Goal: Task Accomplishment & Management: Complete application form

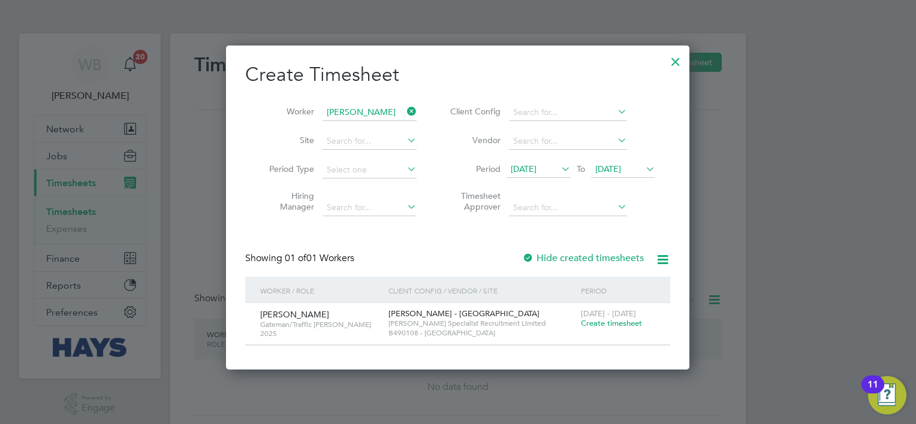
scroll to position [322, 464]
click at [630, 320] on span "Create timesheet" at bounding box center [611, 323] width 61 height 10
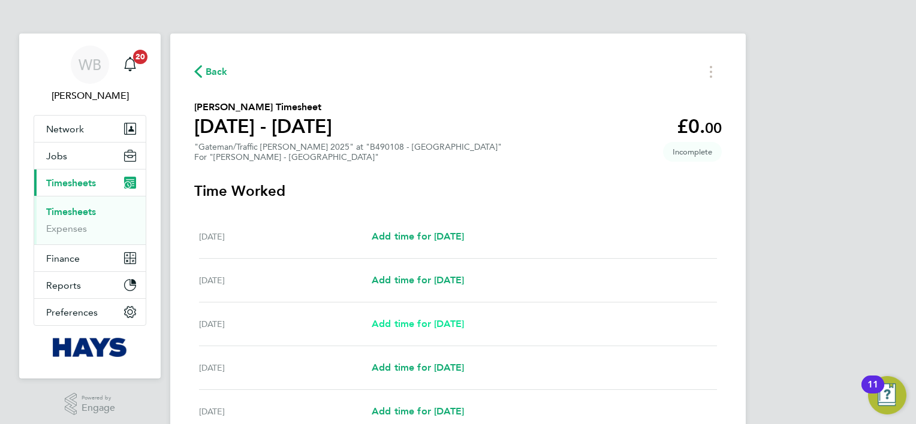
click at [463, 325] on span "Add time for [DATE]" at bounding box center [417, 323] width 92 height 11
select select "30"
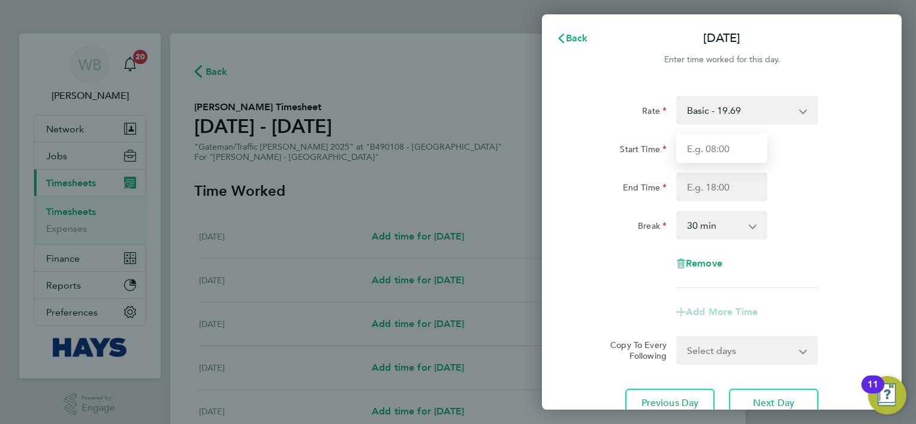
click at [728, 156] on input "Start Time" at bounding box center [721, 148] width 91 height 29
type input "07:00"
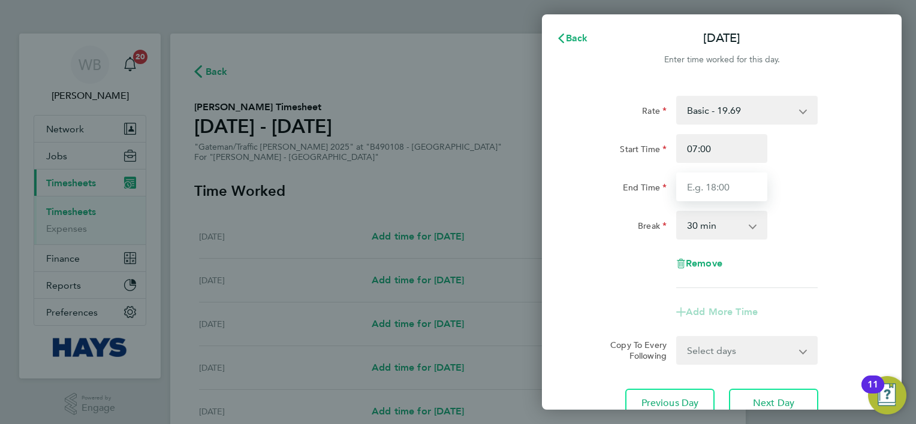
click at [723, 183] on input "End Time" at bounding box center [721, 187] width 91 height 29
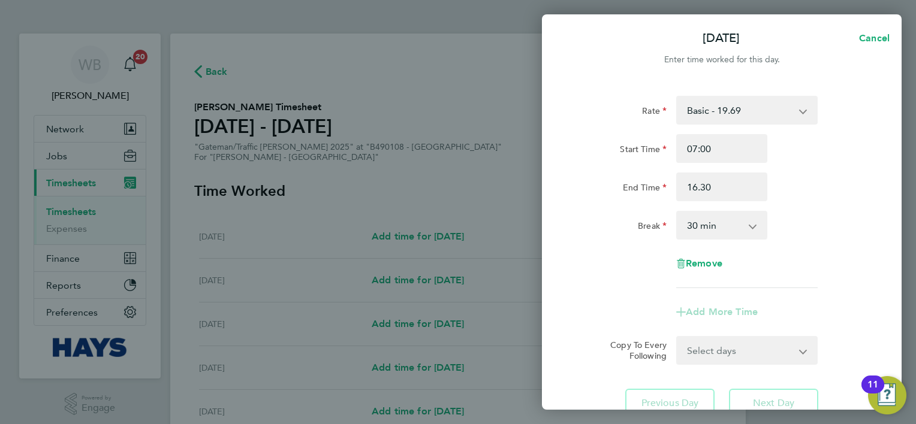
type input "16:30"
click at [808, 200] on div "End Time 16:30" at bounding box center [721, 187] width 302 height 29
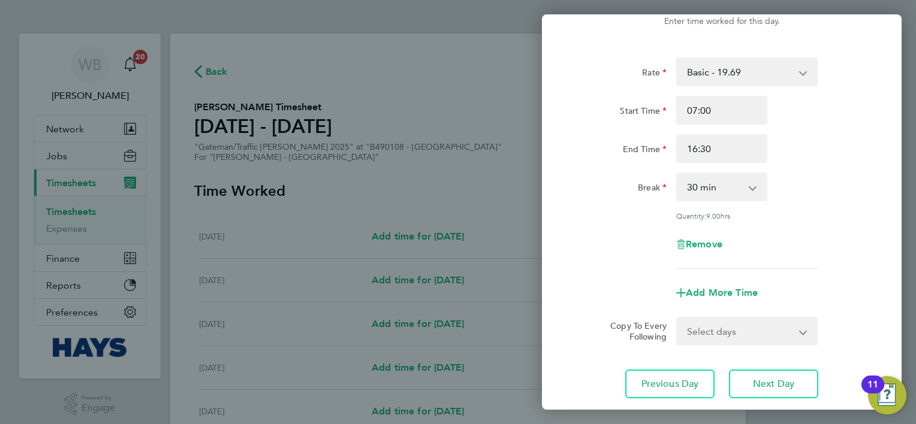
scroll to position [116, 0]
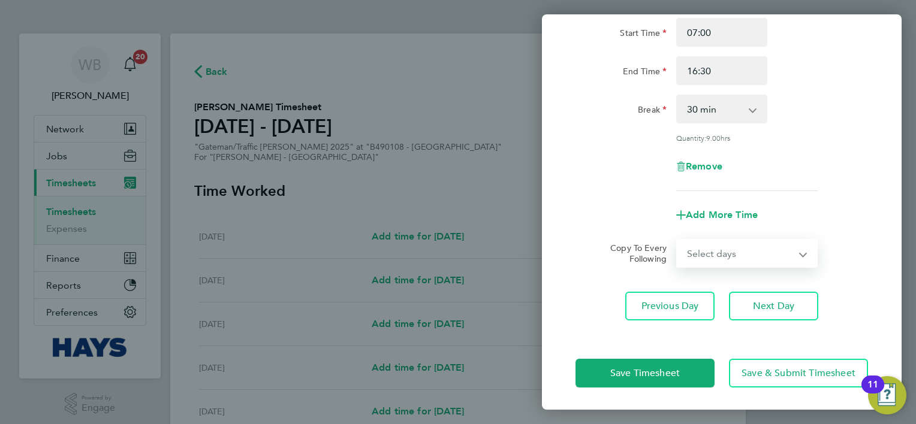
click at [726, 252] on select "Select days Day [DATE] [DATE] [DATE] [DATE]" at bounding box center [740, 253] width 126 height 26
select select "DAY"
click at [677, 240] on select "Select days Day [DATE] [DATE] [DATE] [DATE]" at bounding box center [740, 253] width 126 height 26
select select "[DATE]"
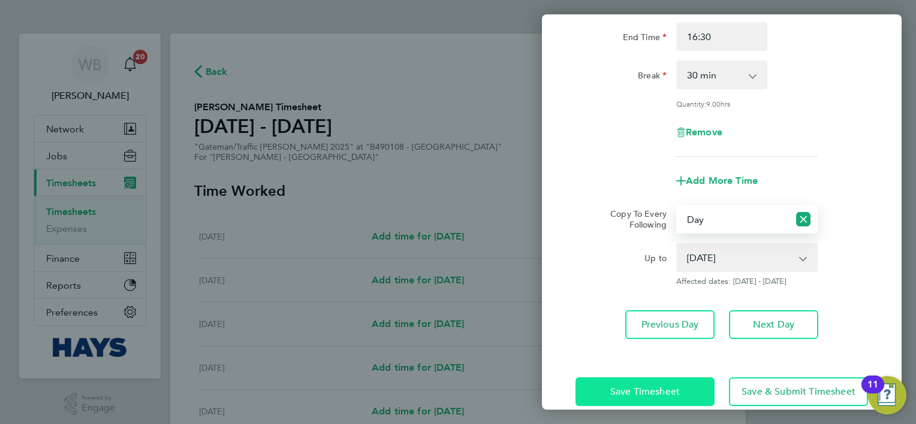
scroll to position [169, 0]
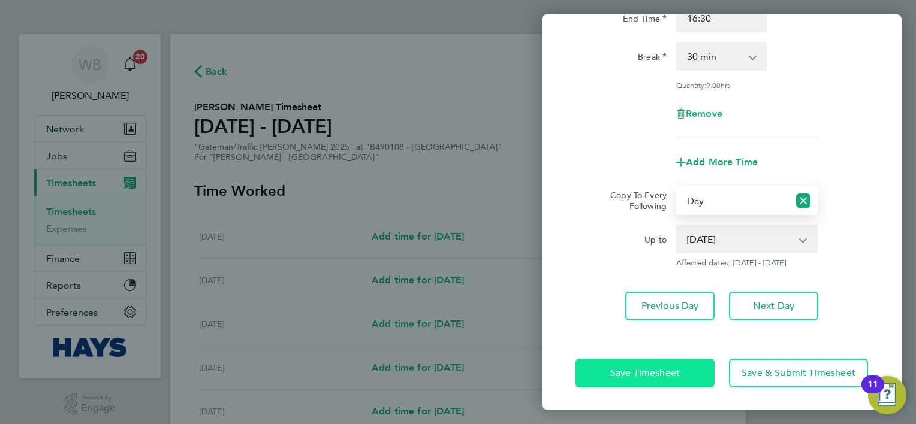
click at [656, 368] on span "Save Timesheet" at bounding box center [645, 373] width 70 height 12
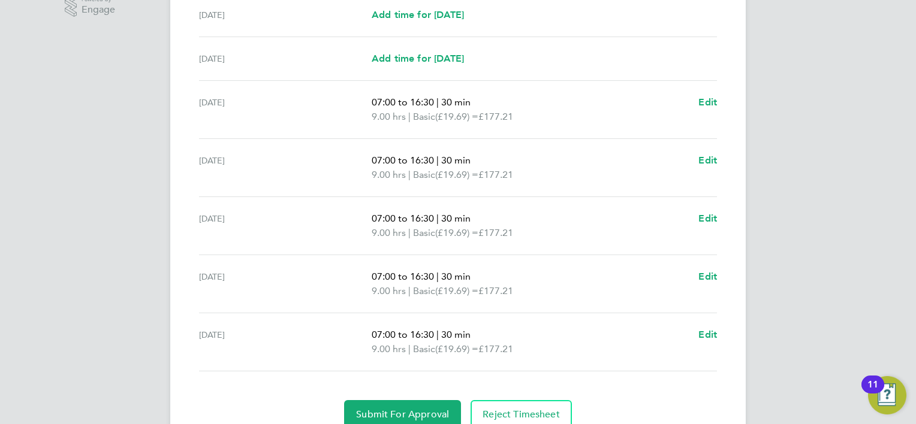
scroll to position [449, 0]
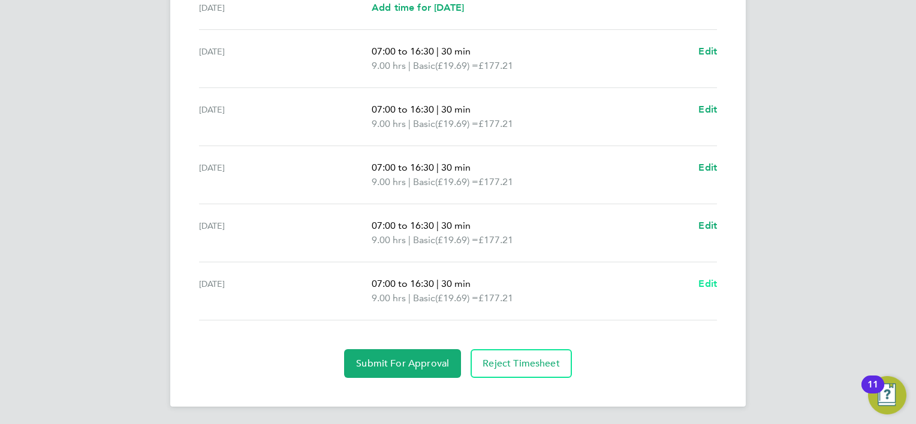
click at [707, 285] on span "Edit" at bounding box center [707, 283] width 19 height 11
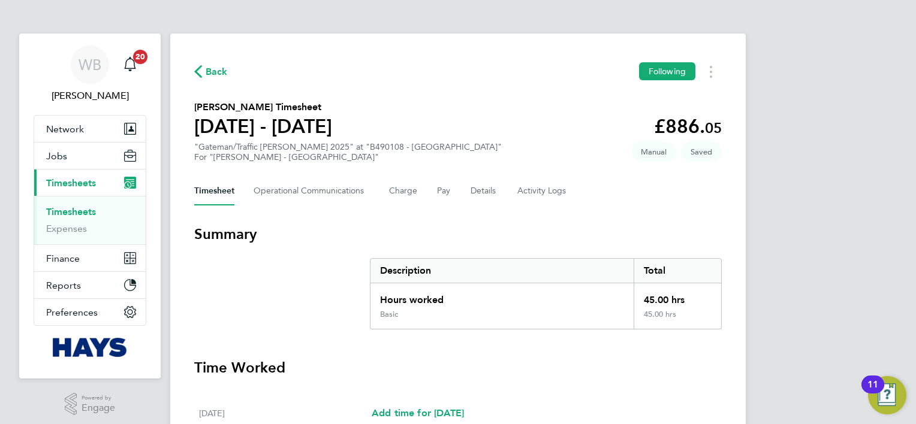
select select "30"
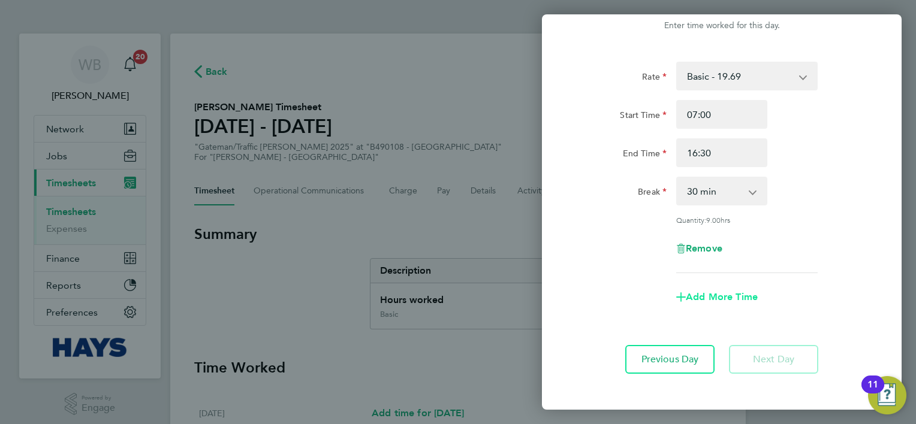
scroll to position [87, 0]
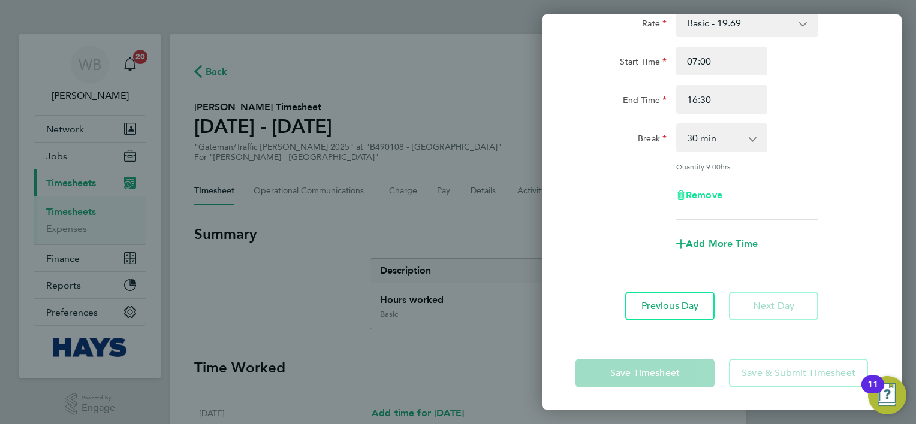
click at [717, 192] on span "Remove" at bounding box center [703, 194] width 37 height 11
select select "null"
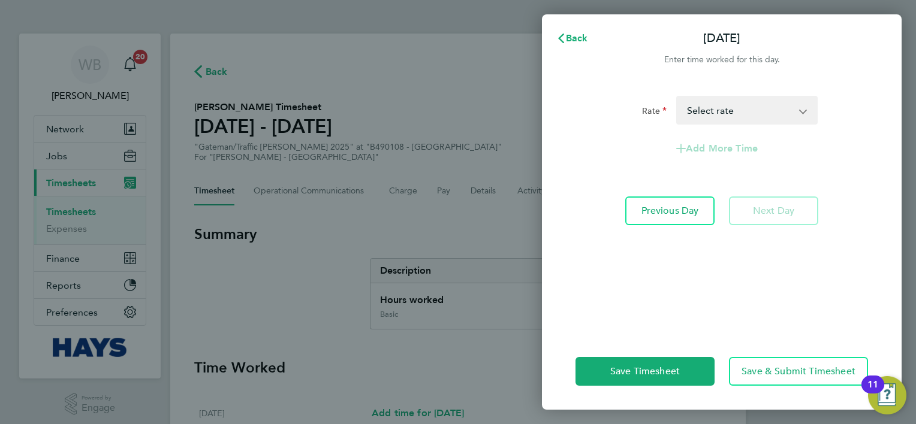
scroll to position [0, 0]
click at [668, 376] on span "Save Timesheet" at bounding box center [645, 372] width 70 height 12
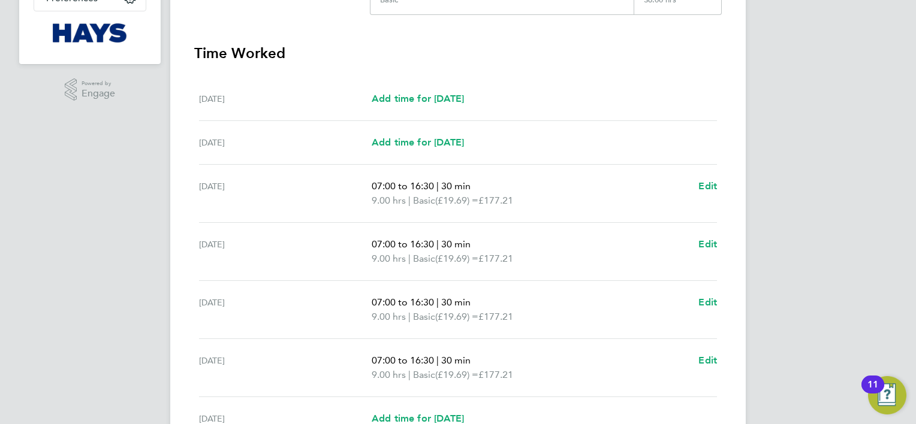
scroll to position [435, 0]
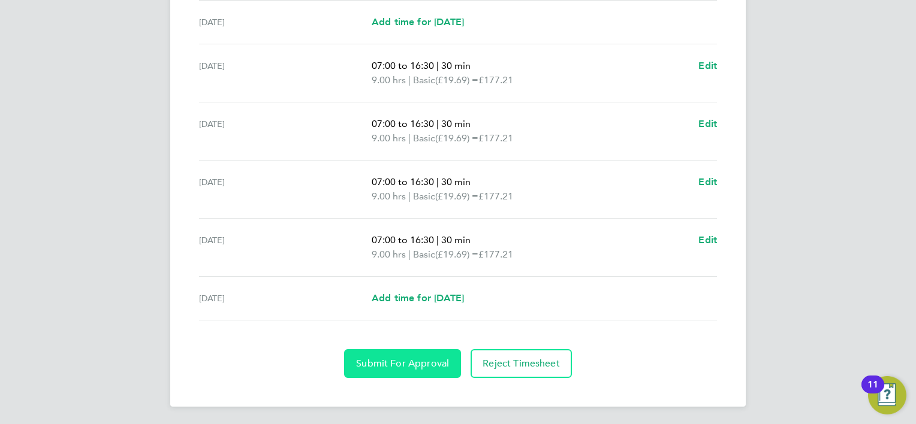
click at [422, 370] on button "Submit For Approval" at bounding box center [402, 363] width 117 height 29
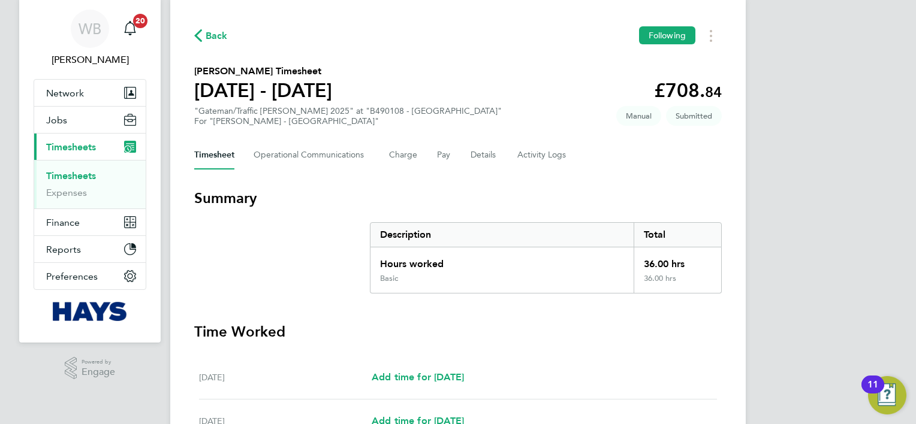
scroll to position [15, 0]
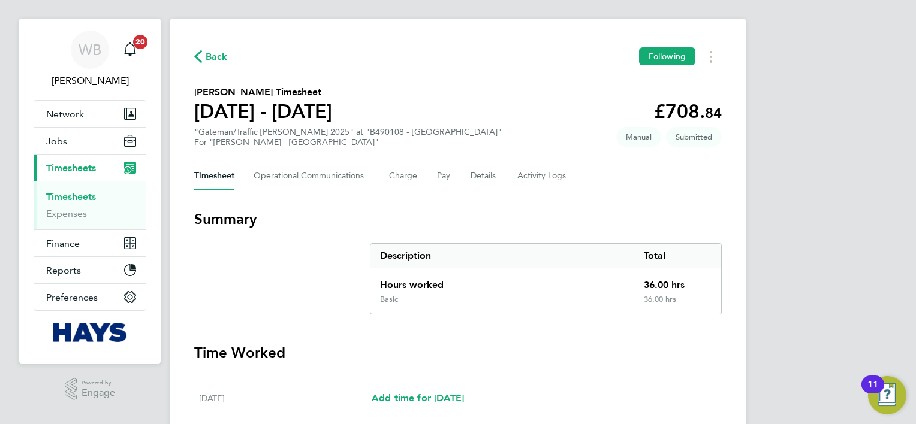
click at [221, 58] on span "Back" at bounding box center [217, 57] width 22 height 14
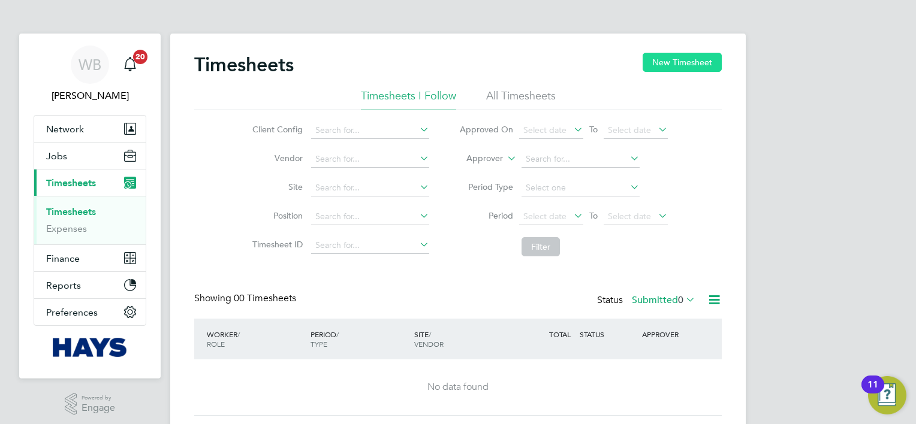
drag, startPoint x: 708, startPoint y: 53, endPoint x: 705, endPoint y: 59, distance: 6.7
click at [708, 55] on button "New Timesheet" at bounding box center [681, 62] width 79 height 19
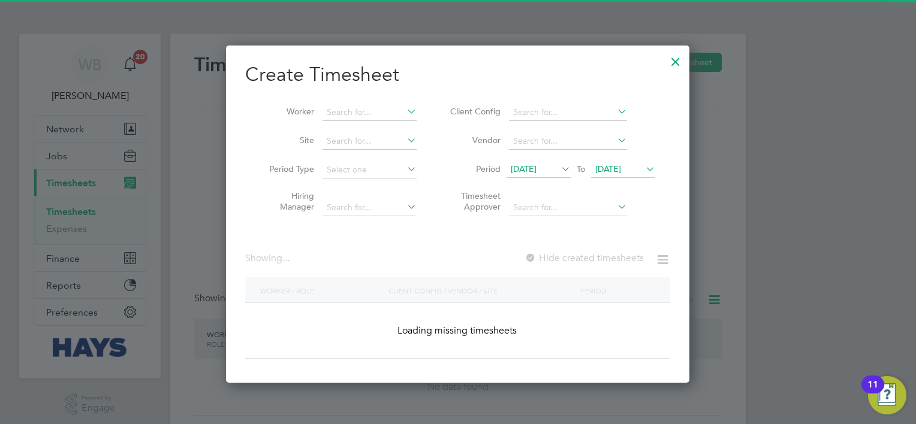
scroll to position [2275, 464]
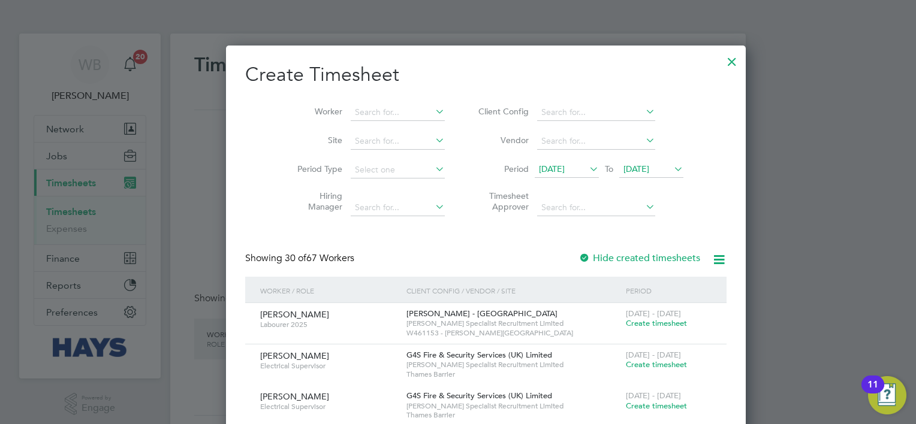
drag, startPoint x: 370, startPoint y: 124, endPoint x: 364, endPoint y: 112, distance: 13.4
click at [370, 123] on li "Worker" at bounding box center [366, 112] width 186 height 29
click at [364, 112] on input at bounding box center [398, 112] width 94 height 17
click at [367, 129] on li "[PERSON_NAME] [PERSON_NAME]" at bounding box center [376, 128] width 109 height 16
type input "[PERSON_NAME]"
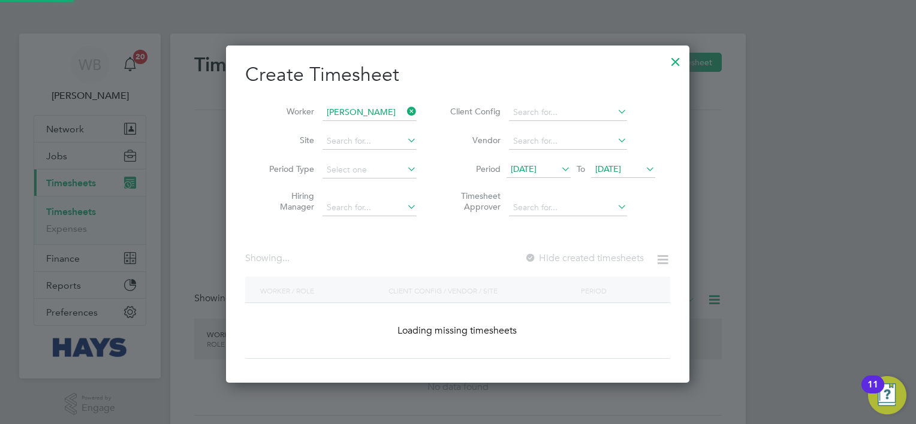
scroll to position [337, 464]
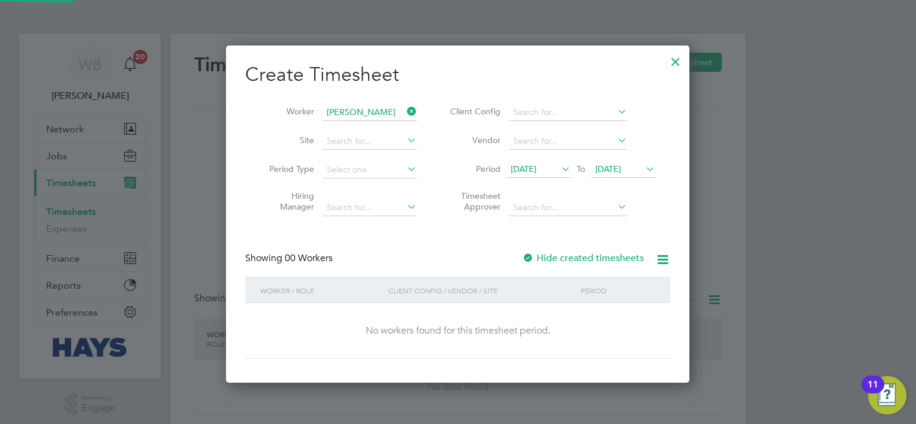
click at [587, 259] on label "Hide created timesheets" at bounding box center [583, 258] width 122 height 12
click at [590, 258] on label "Hide created timesheets" at bounding box center [583, 258] width 122 height 12
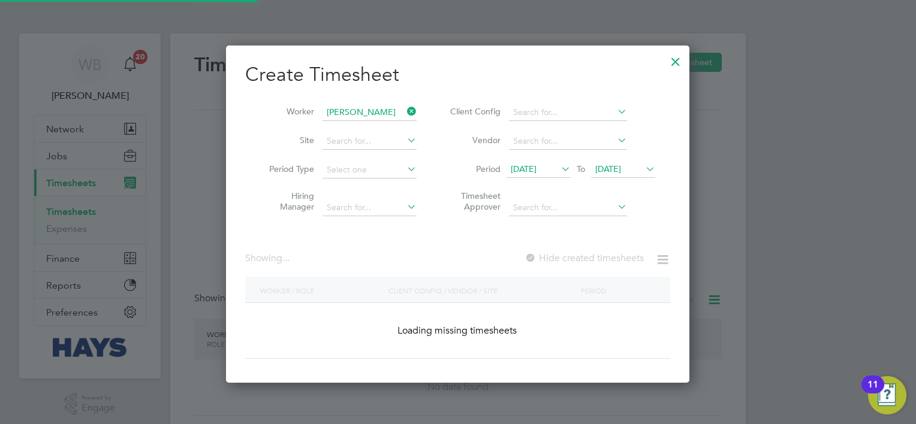
scroll to position [322, 464]
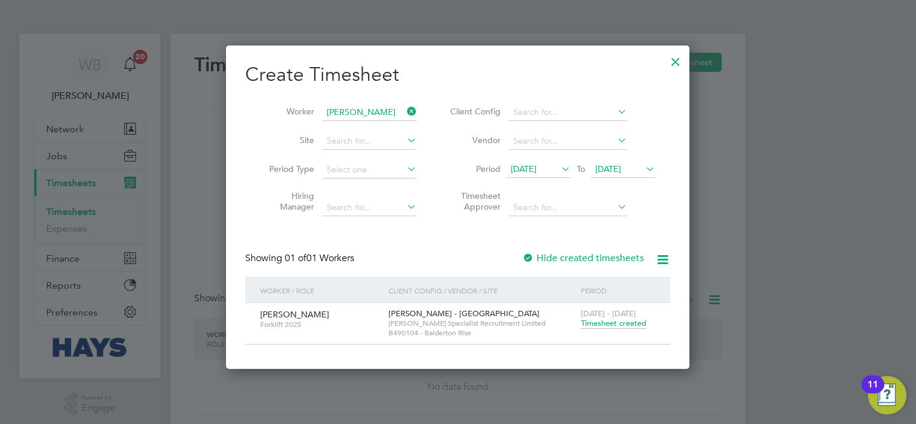
click at [619, 325] on span "Timesheet created" at bounding box center [613, 323] width 65 height 11
